Goal: Obtain resource: Download file/media

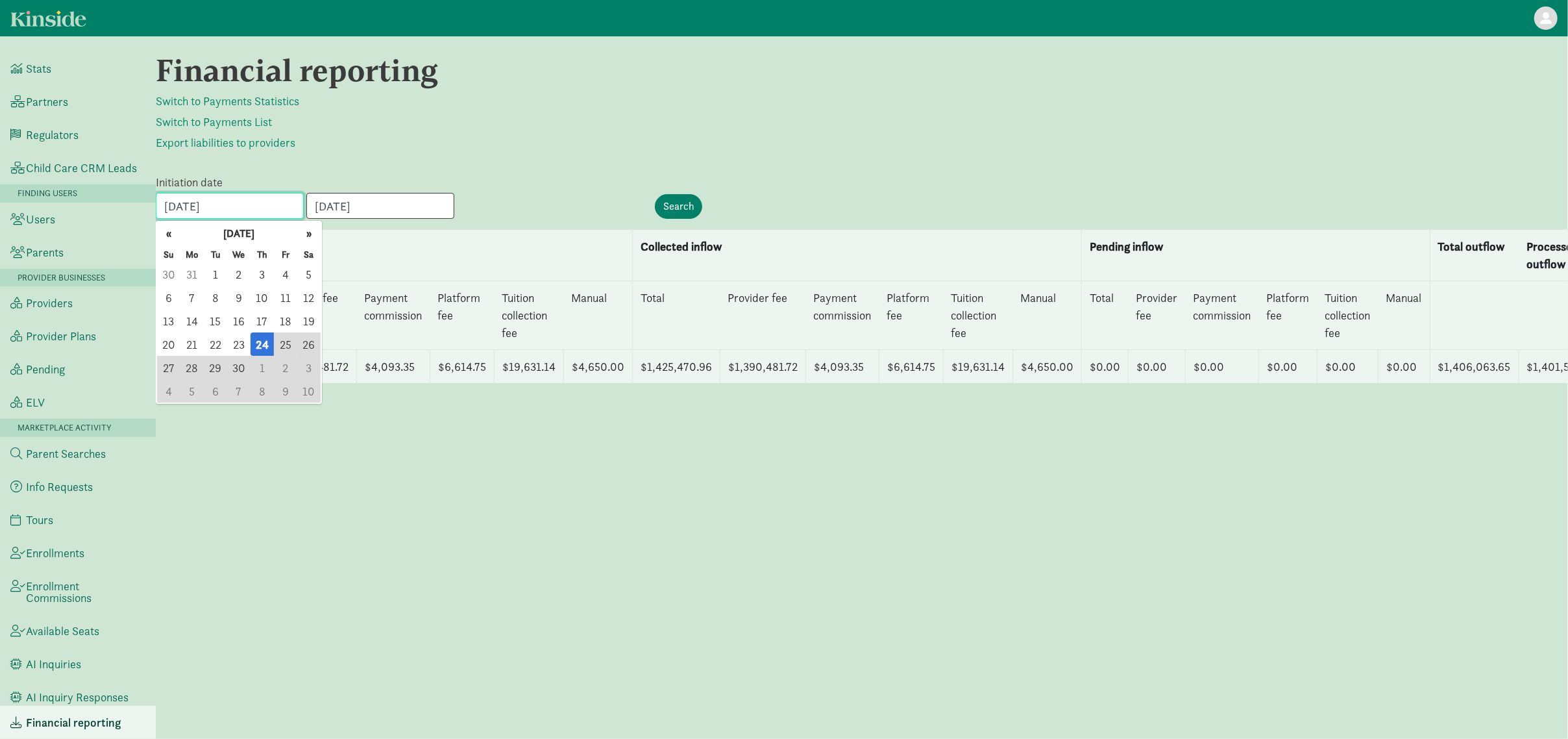
click at [261, 199] on input "04/24/2025" at bounding box center [229, 205] width 148 height 26
click at [218, 273] on span "1" at bounding box center [215, 274] width 24 height 24
type input "[DATE]"
click at [401, 199] on input "06/05/2025" at bounding box center [380, 205] width 148 height 26
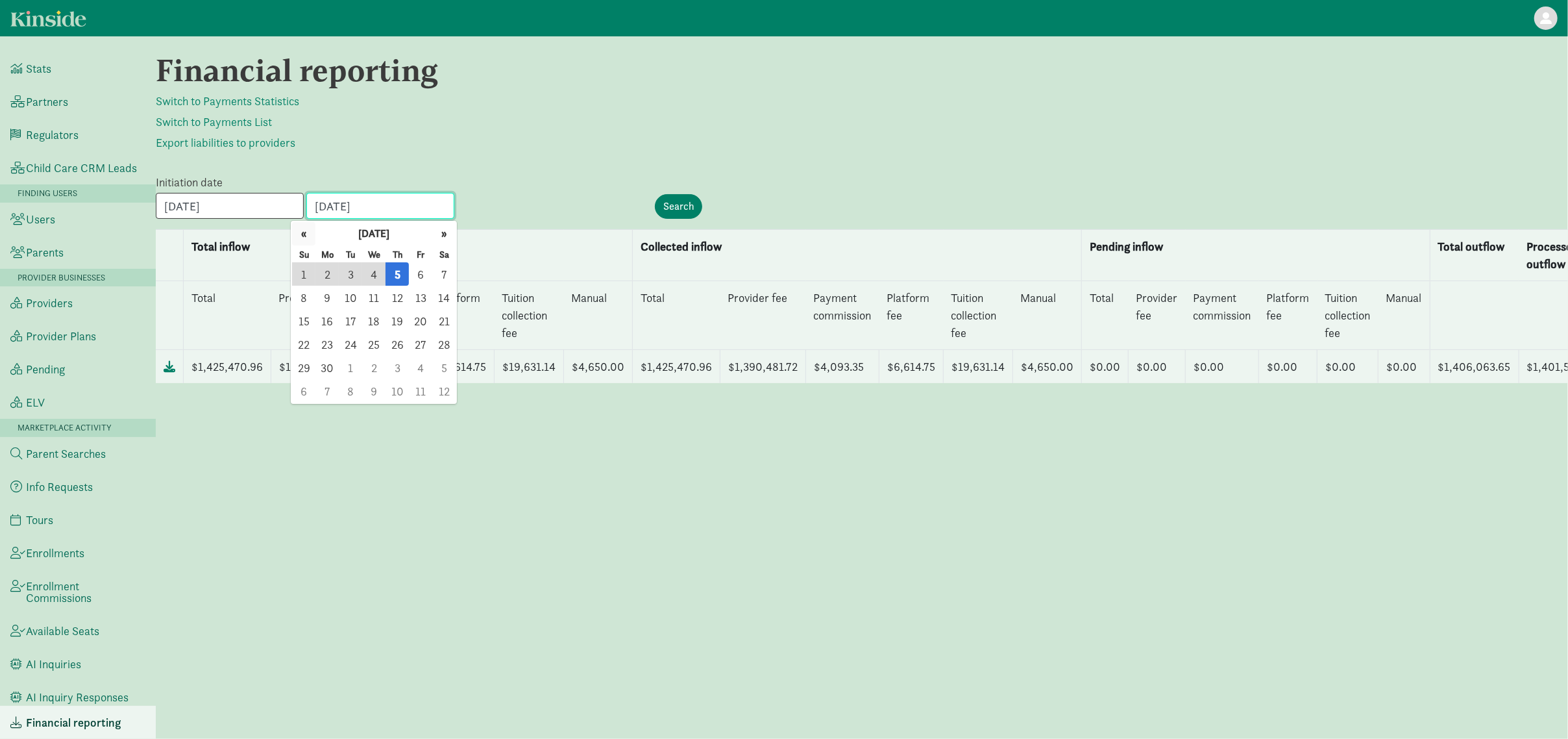
click at [308, 237] on button "«" at bounding box center [304, 234] width 24 height 24
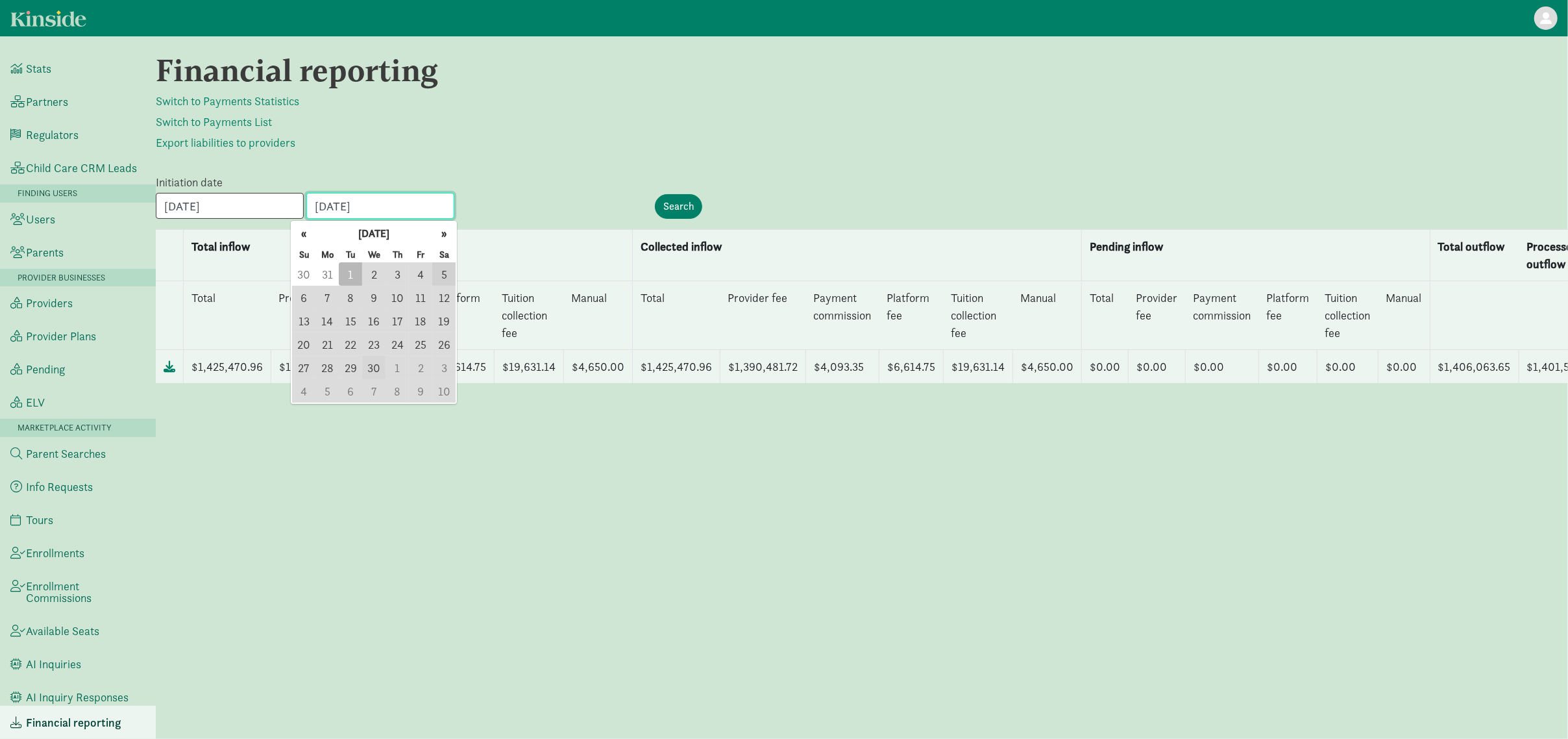
click at [365, 364] on span "30" at bounding box center [374, 368] width 24 height 24
type input "[DATE]"
click at [672, 198] on input "Search" at bounding box center [679, 206] width 47 height 24
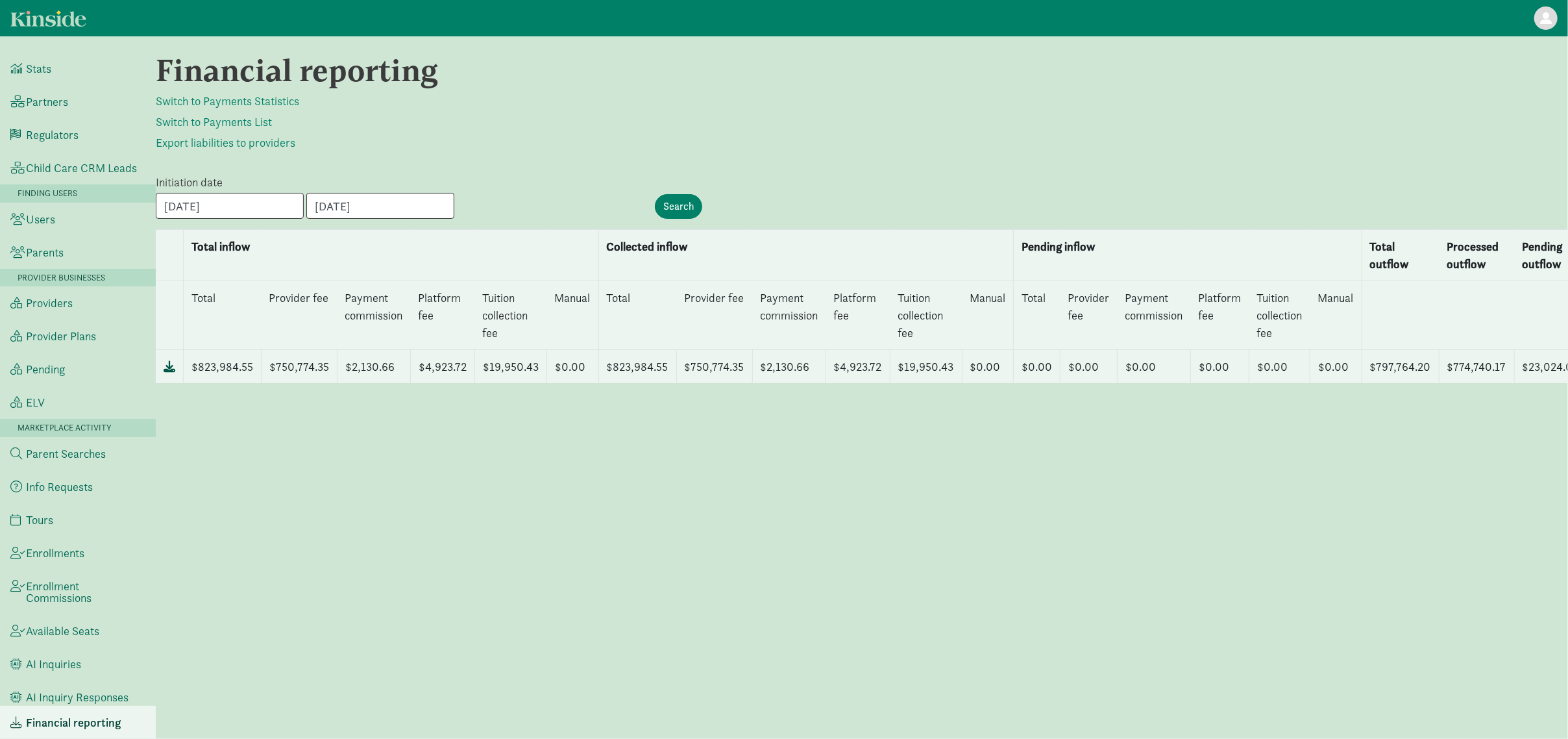
click at [165, 366] on icon at bounding box center [170, 366] width 12 height 12
click at [775, 581] on div "Financial reporting Switch to Payments Statistics Switch to Payments List Expor…" at bounding box center [862, 388] width 1412 height 672
